Goal: Task Accomplishment & Management: Manage account settings

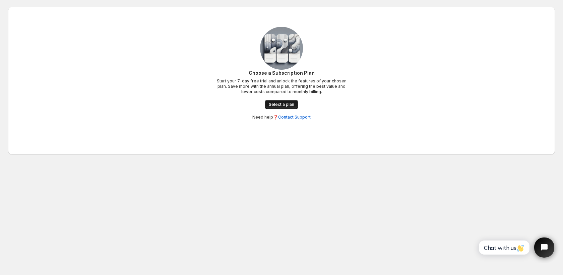
click at [291, 103] on span "Select a plan" at bounding box center [281, 104] width 25 height 5
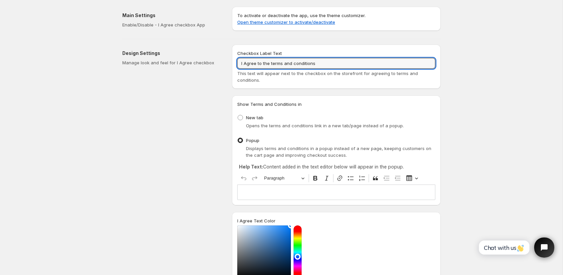
drag, startPoint x: 326, startPoint y: 64, endPoint x: 232, endPoint y: 60, distance: 94.2
click at [232, 60] on div "Checkbox Label Text I Agree to the terms and conditions This text will appear n…" at bounding box center [336, 67] width 209 height 44
type input "I"
click at [331, 63] on input "By checking this box, I agree to accept any customs, duty and/or tariff charges…" at bounding box center [336, 63] width 198 height 11
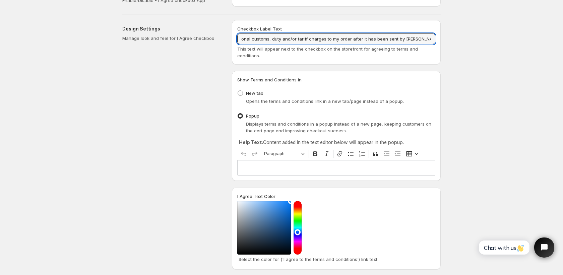
scroll to position [26, 0]
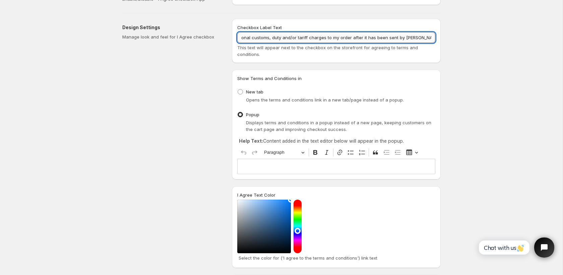
click at [272, 37] on input "By checking this box, I agree to accept any additional customs, duty and/or tar…" at bounding box center [336, 37] width 198 height 11
click at [281, 162] on div "Editor editing area: main. Press ⌥0 for help." at bounding box center [336, 166] width 198 height 15
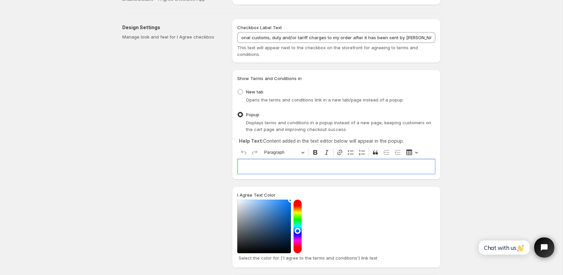
scroll to position [0, 0]
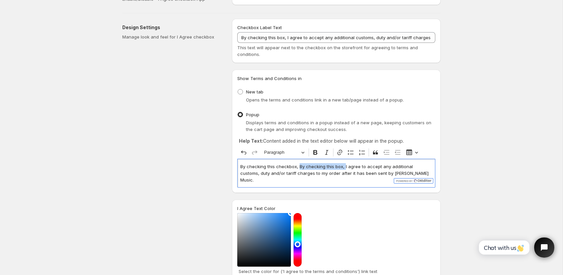
drag, startPoint x: 344, startPoint y: 167, endPoint x: 298, endPoint y: 169, distance: 46.3
click at [298, 169] on p "By checking this checkbox, By checking this box, I agree to accept any addition…" at bounding box center [336, 173] width 192 height 20
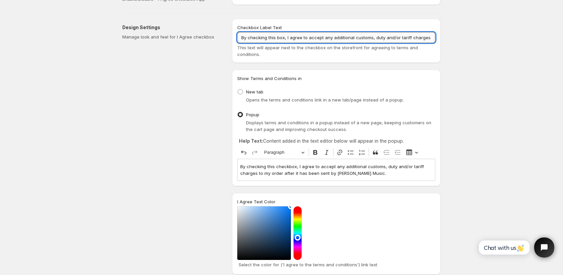
click at [276, 36] on input "By checking this box, I agree to accept any additional customs, duty and/or tar…" at bounding box center [336, 37] width 198 height 11
click at [288, 168] on p "By checking this checkbox, I agree to accept any additional customs, duty and/o…" at bounding box center [336, 169] width 192 height 13
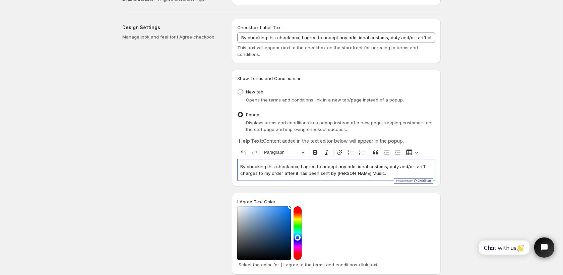
click at [301, 167] on p "By checking this check box, I agree to accept any additional customs, duty and/…" at bounding box center [336, 169] width 192 height 13
click at [414, 175] on p "By checking this check box, you (the customer) agree to accept any additional c…" at bounding box center [336, 169] width 192 height 13
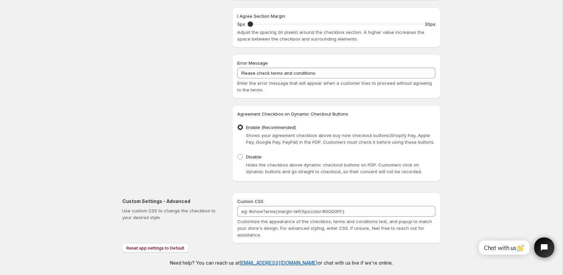
scroll to position [321, 0]
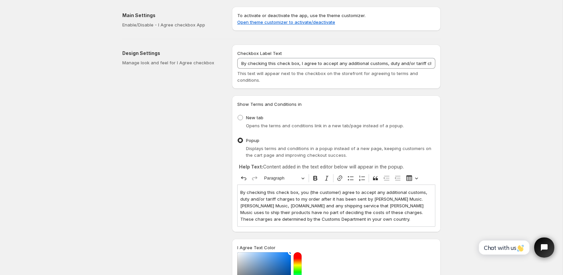
click at [142, 132] on div "Design Settings Manage look and feel for I Agree checkbox" at bounding box center [174, 273] width 104 height 457
click at [246, 22] on link "Open theme customizer to activate/deactivate" at bounding box center [286, 21] width 98 height 5
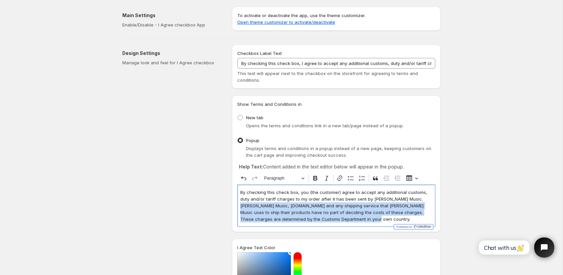
drag, startPoint x: 375, startPoint y: 220, endPoint x: 232, endPoint y: 206, distance: 143.7
click at [232, 206] on div "Show Terms and Conditions in New tab Opens the terms and conditions link in a n…" at bounding box center [336, 163] width 209 height 137
copy p "⁠⁠⁠⁠⁠⁠⁠Bremner Music, sshhmute.com and any shipping service that Bremner Music …"
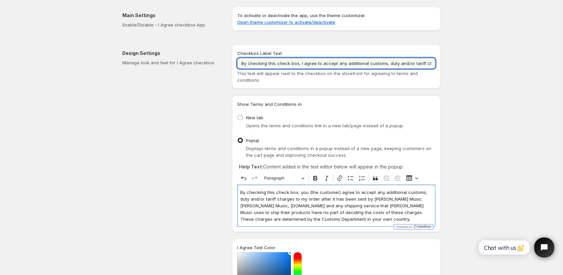
click at [415, 64] on input "By checking this check box, I agree to accept any additional customs, duty and/…" at bounding box center [336, 63] width 198 height 11
paste input "Bremner Music, sshhmute.com and any shipping service that Bremner Music uses to…"
type input "By checking this check box, I agree to accept any additional customs, duty and/…"
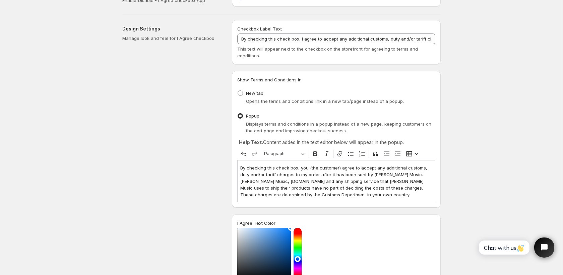
scroll to position [0, 0]
